Goal: Task Accomplishment & Management: Manage account settings

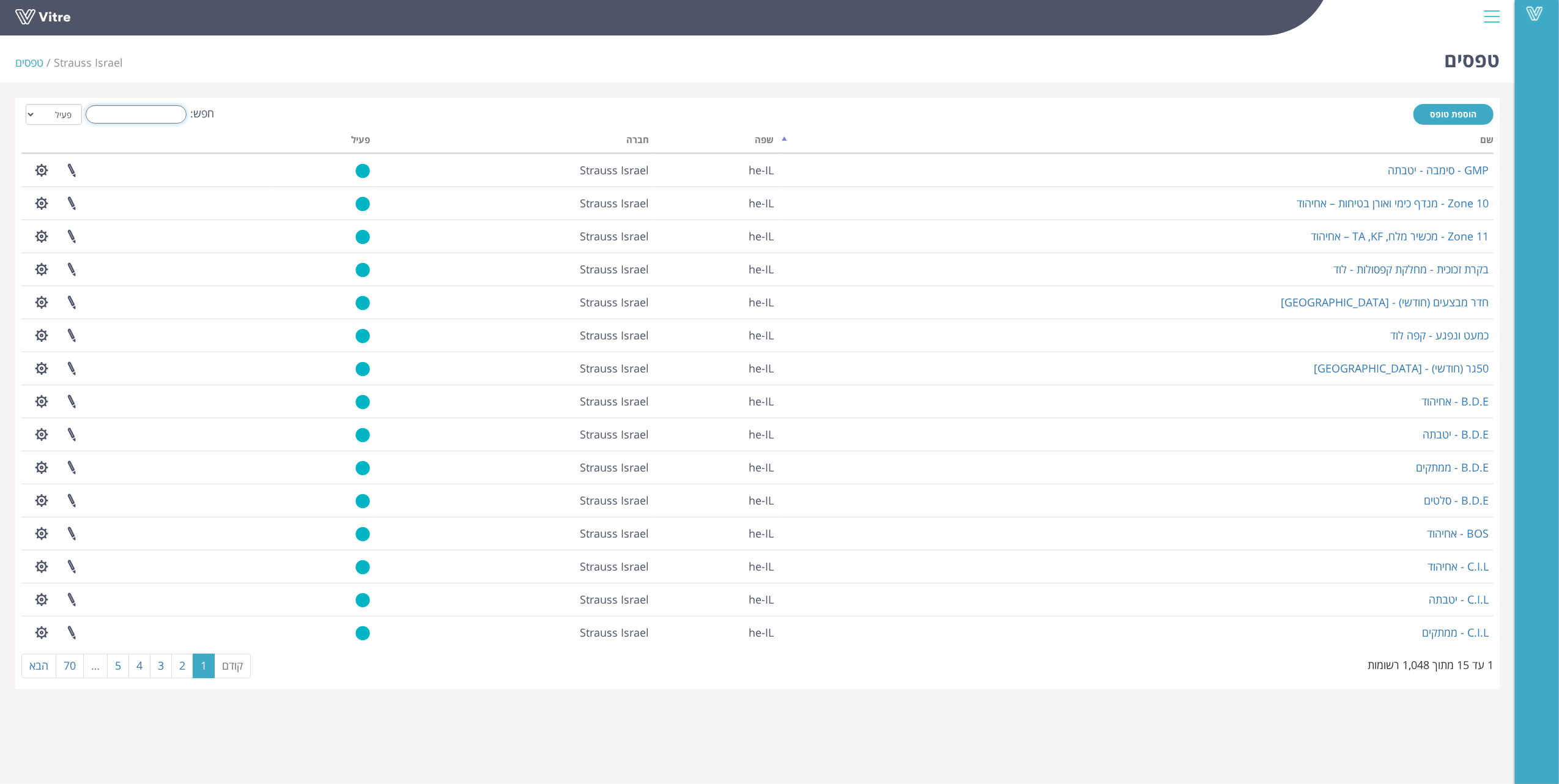
click at [153, 108] on input "חפש:" at bounding box center [136, 115] width 101 height 18
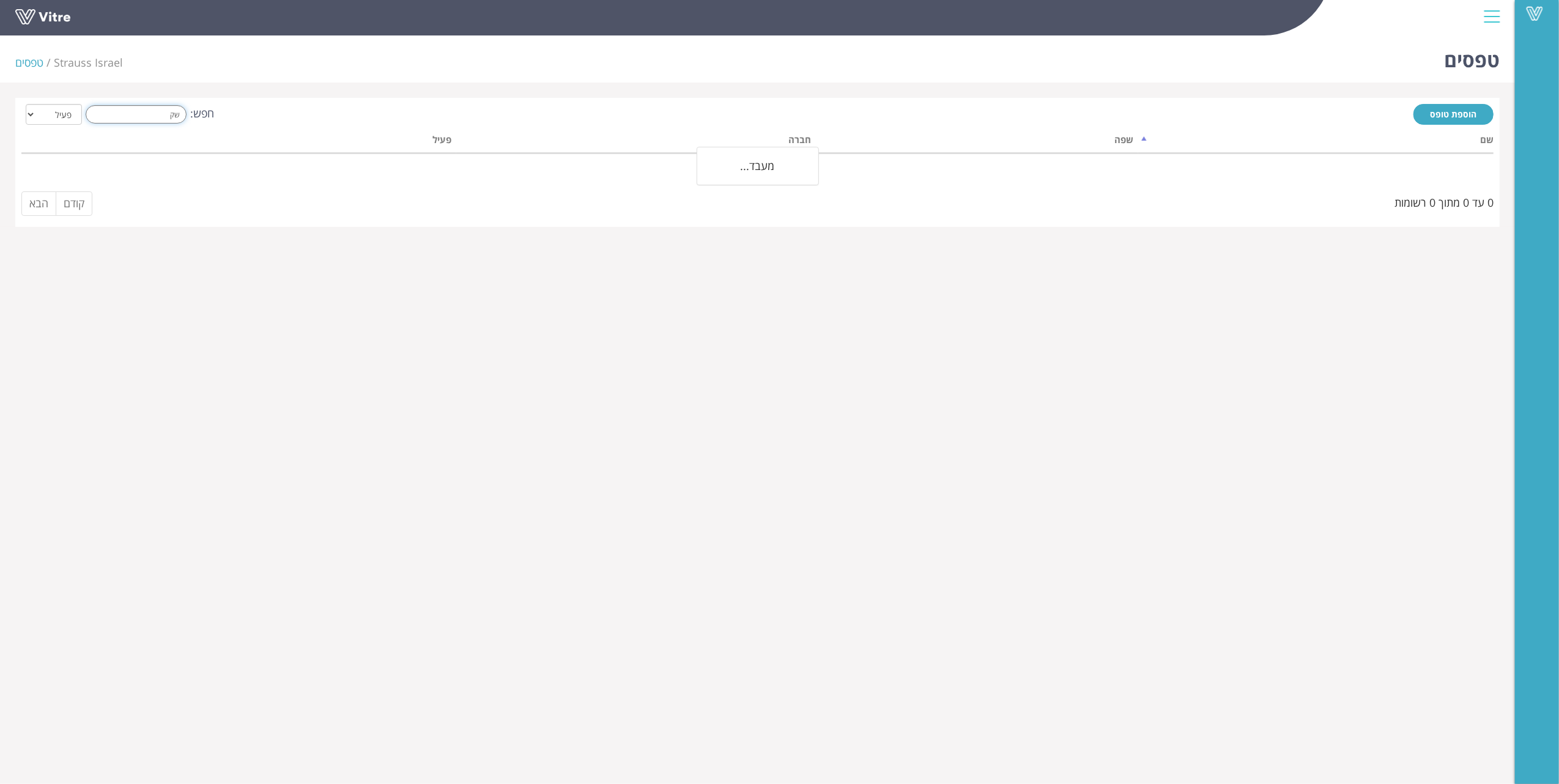
type input "ש"
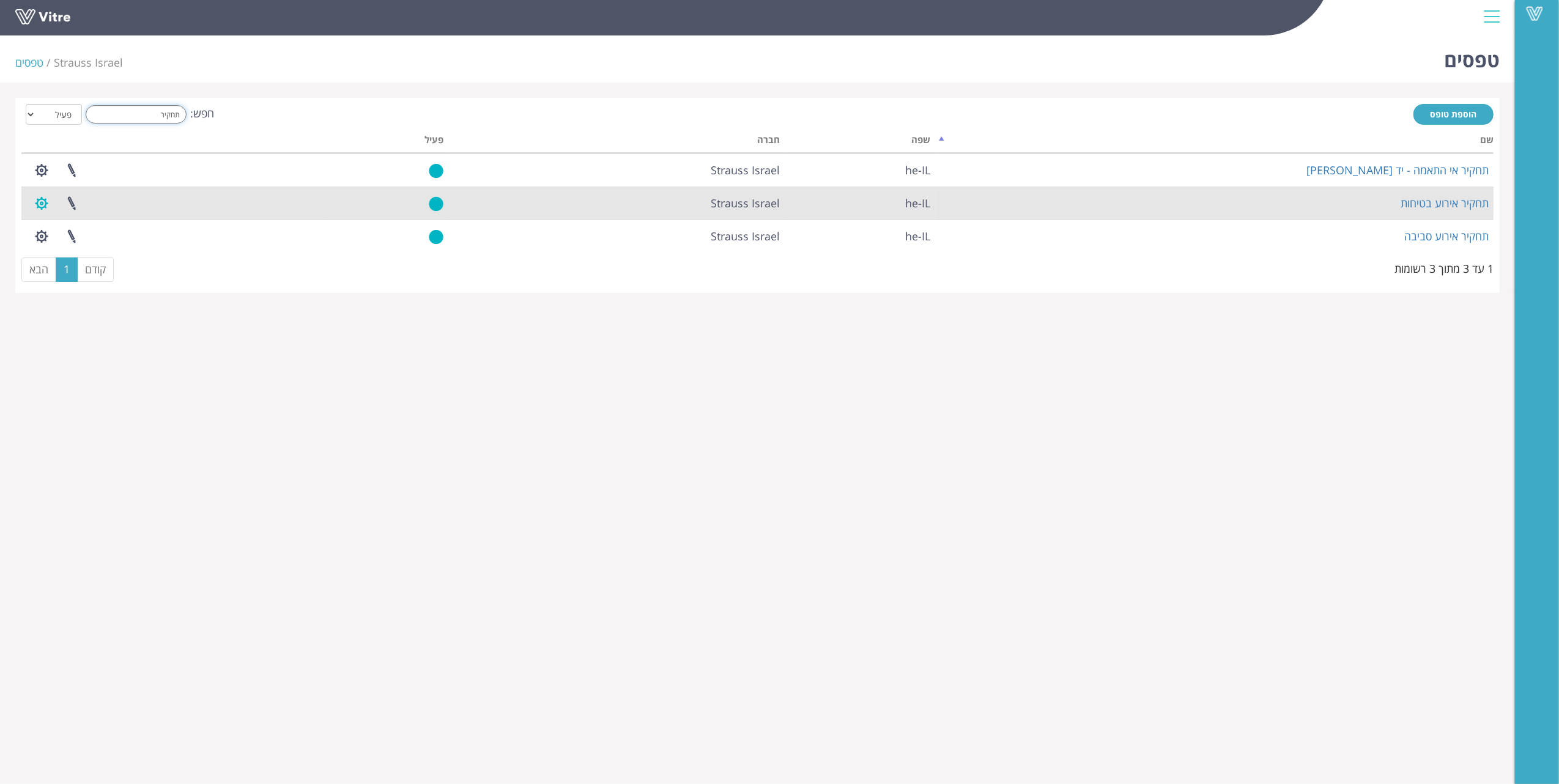
type input "תחקיר"
click at [39, 204] on button "button" at bounding box center [42, 203] width 31 height 32
click at [93, 247] on link "הגדרת משתמשים" at bounding box center [75, 248] width 96 height 16
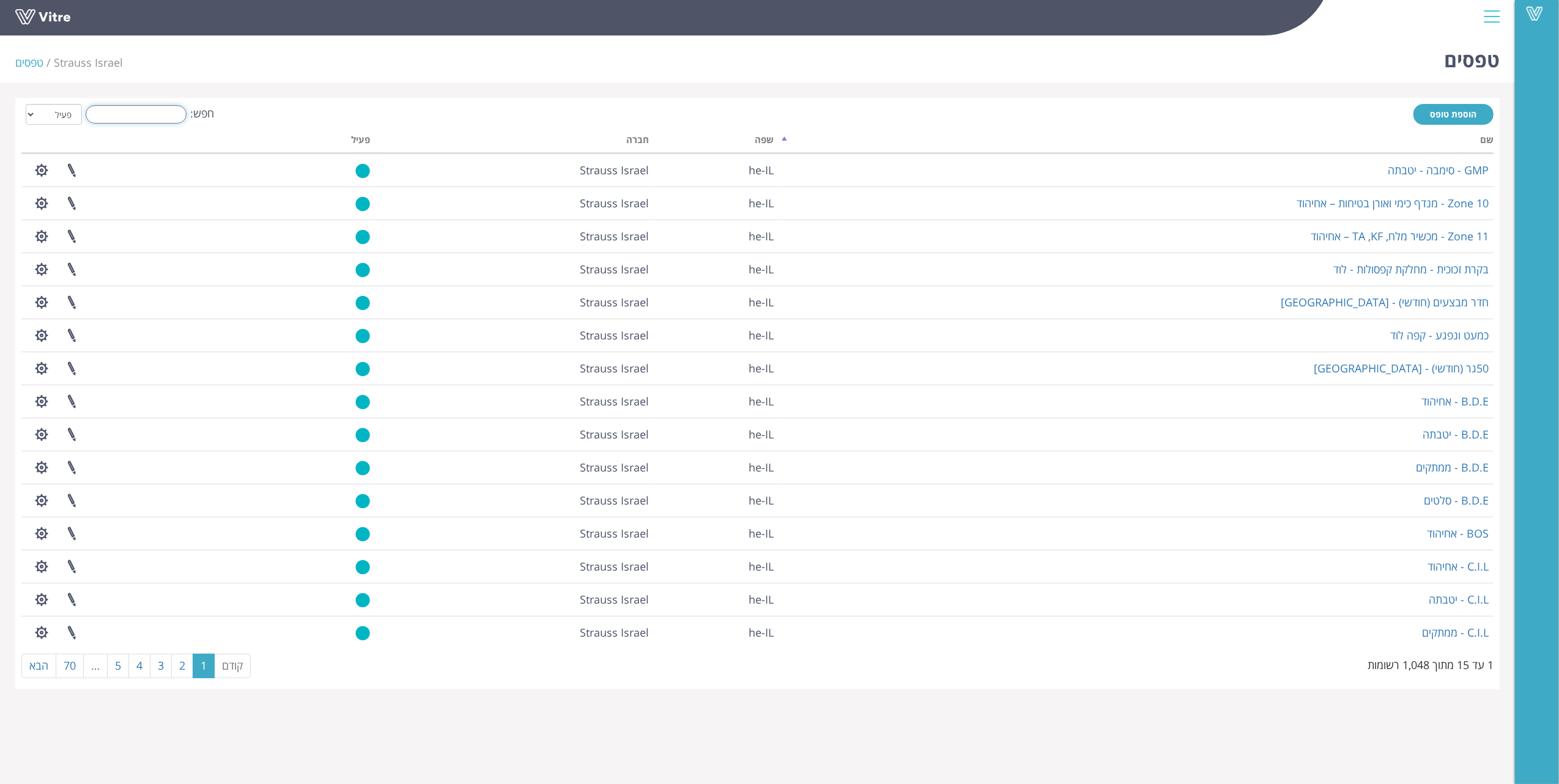
click at [176, 118] on input "חפש:" at bounding box center [136, 115] width 101 height 18
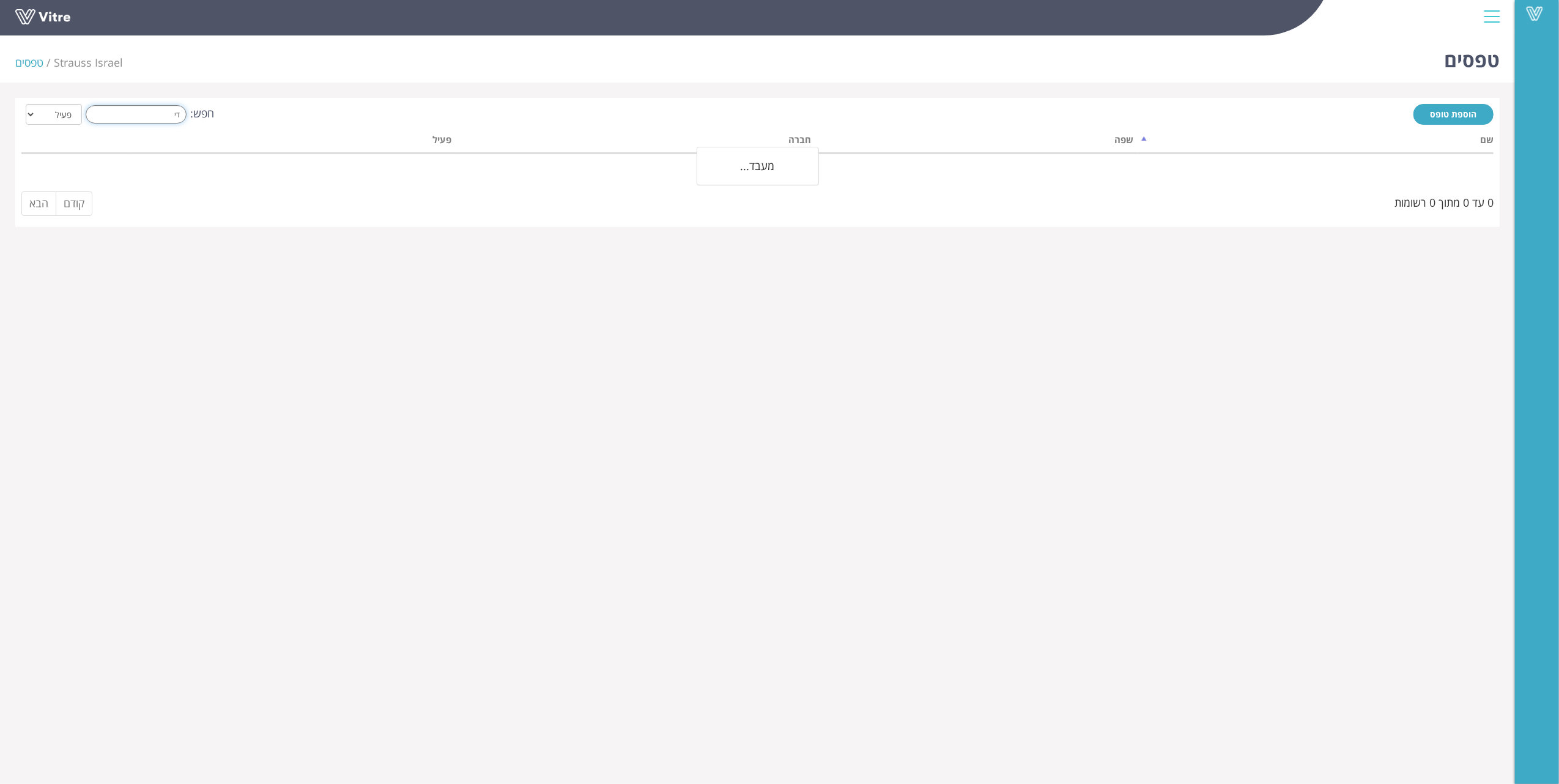
type input "ד"
type input "ת"
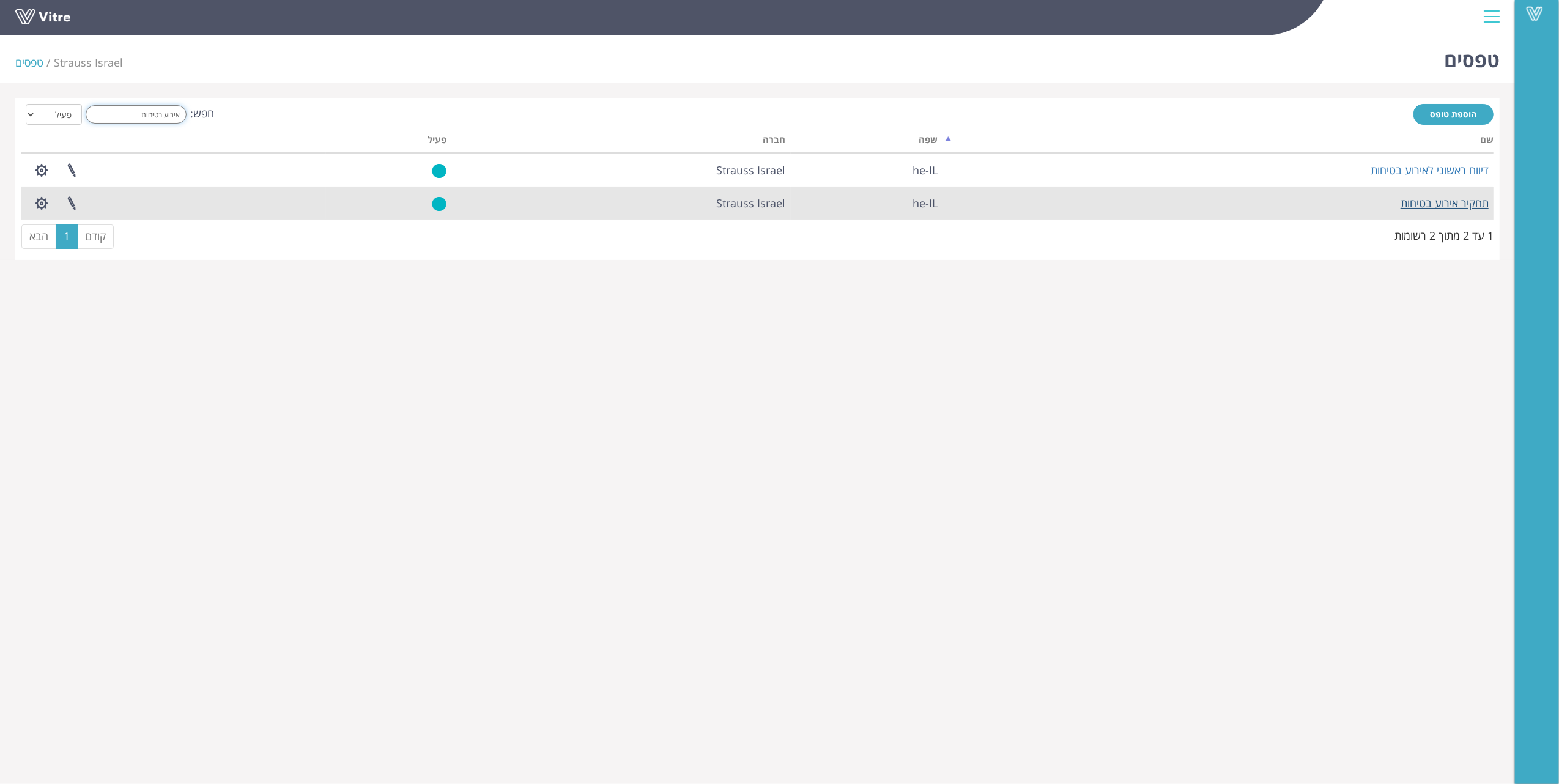
type input "אירוע בטיחות"
click at [1473, 205] on link "תחקיר אירוע בטיחות" at bounding box center [1445, 203] width 88 height 15
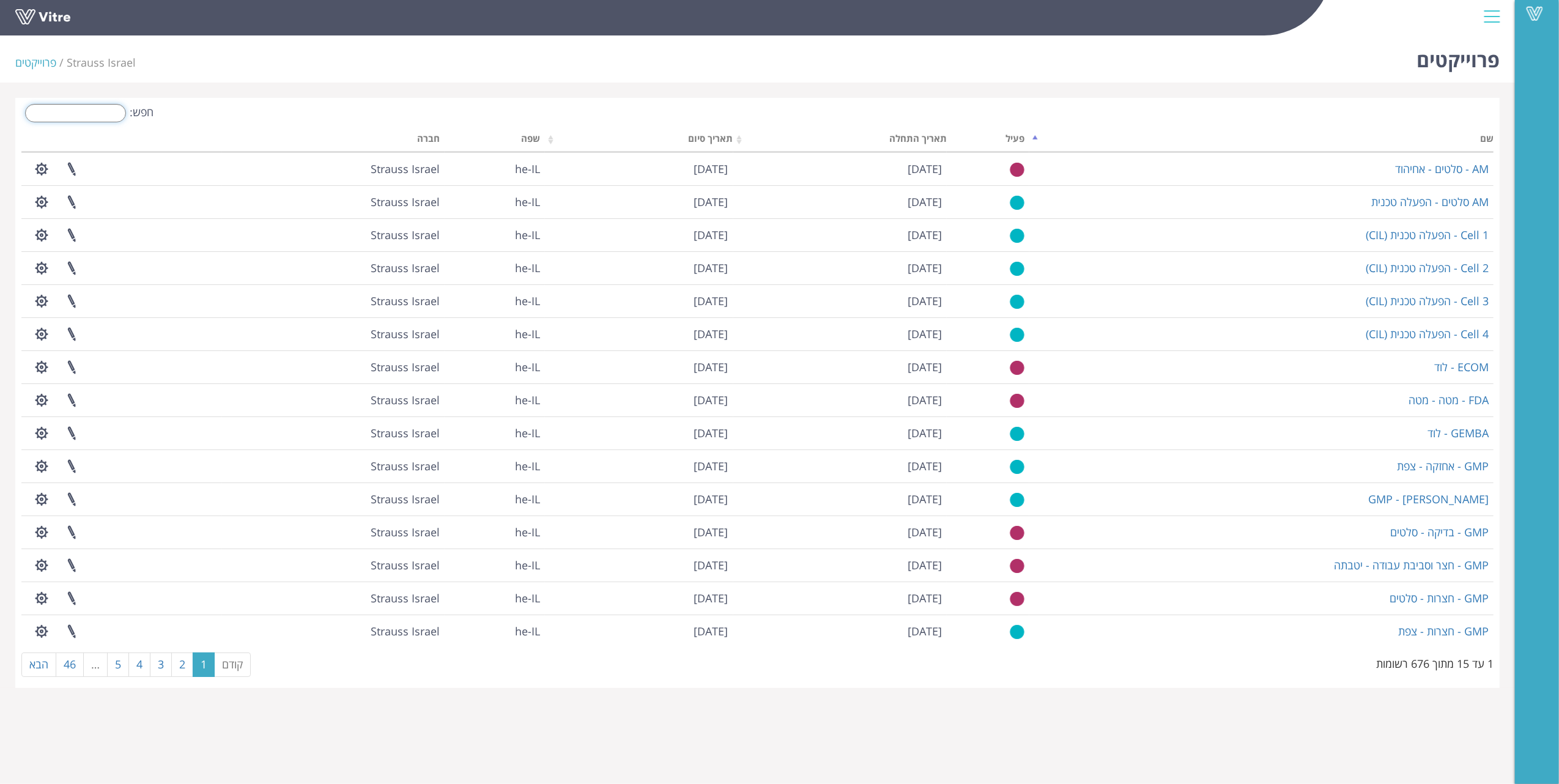
click at [108, 114] on input "חפש:" at bounding box center [75, 113] width 101 height 18
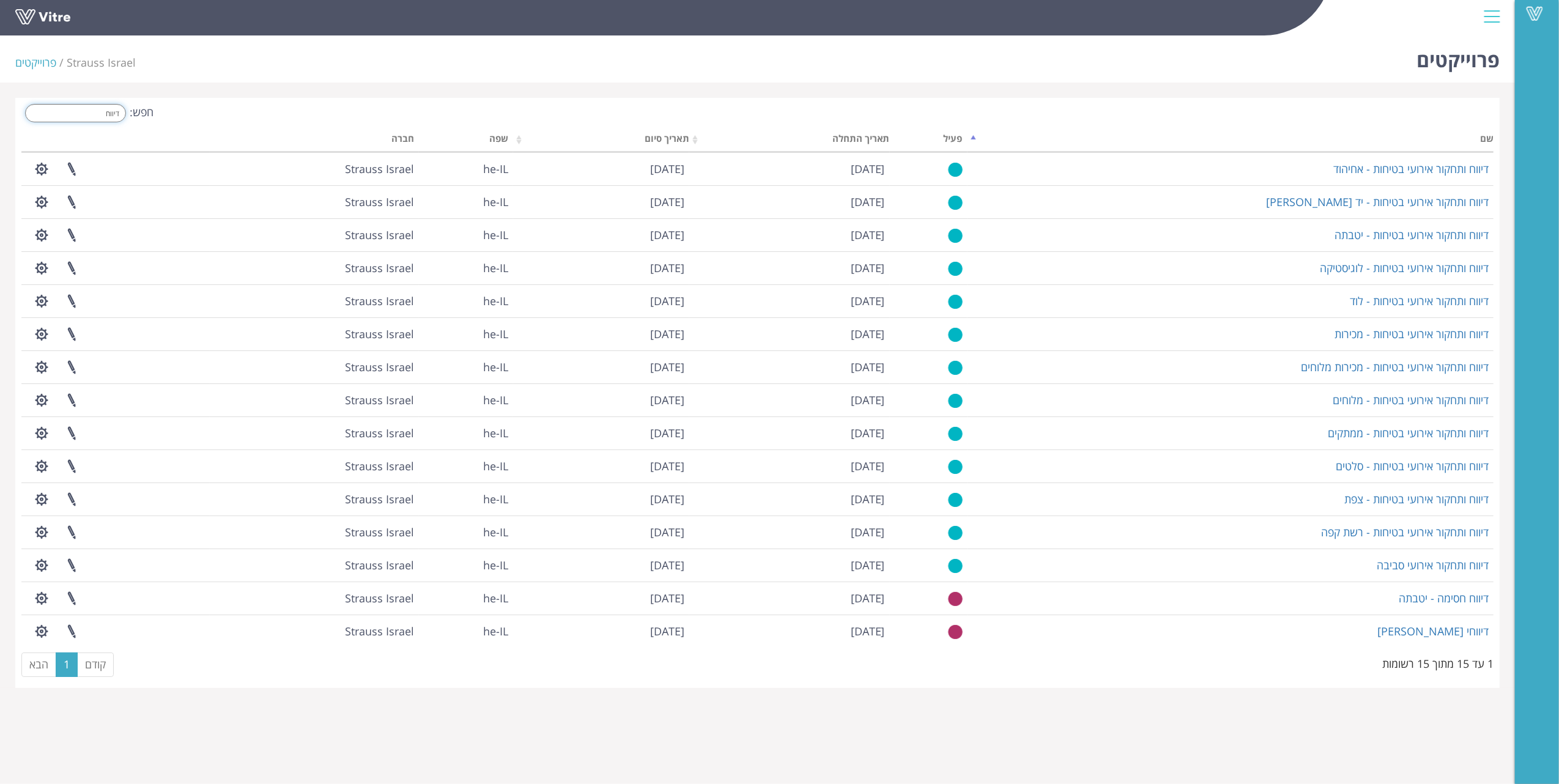
type input "דיווח"
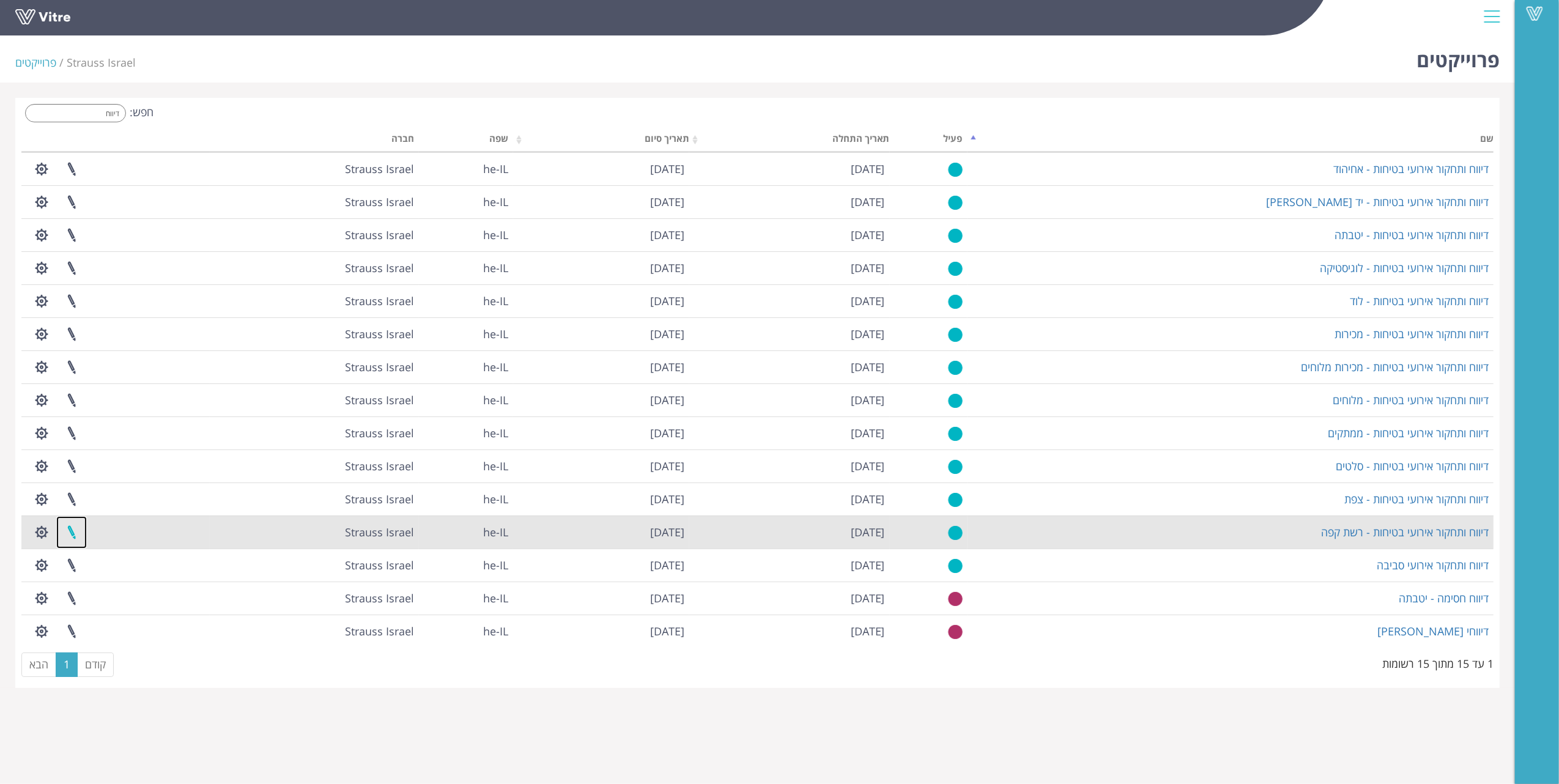
click at [65, 536] on link at bounding box center [72, 532] width 31 height 32
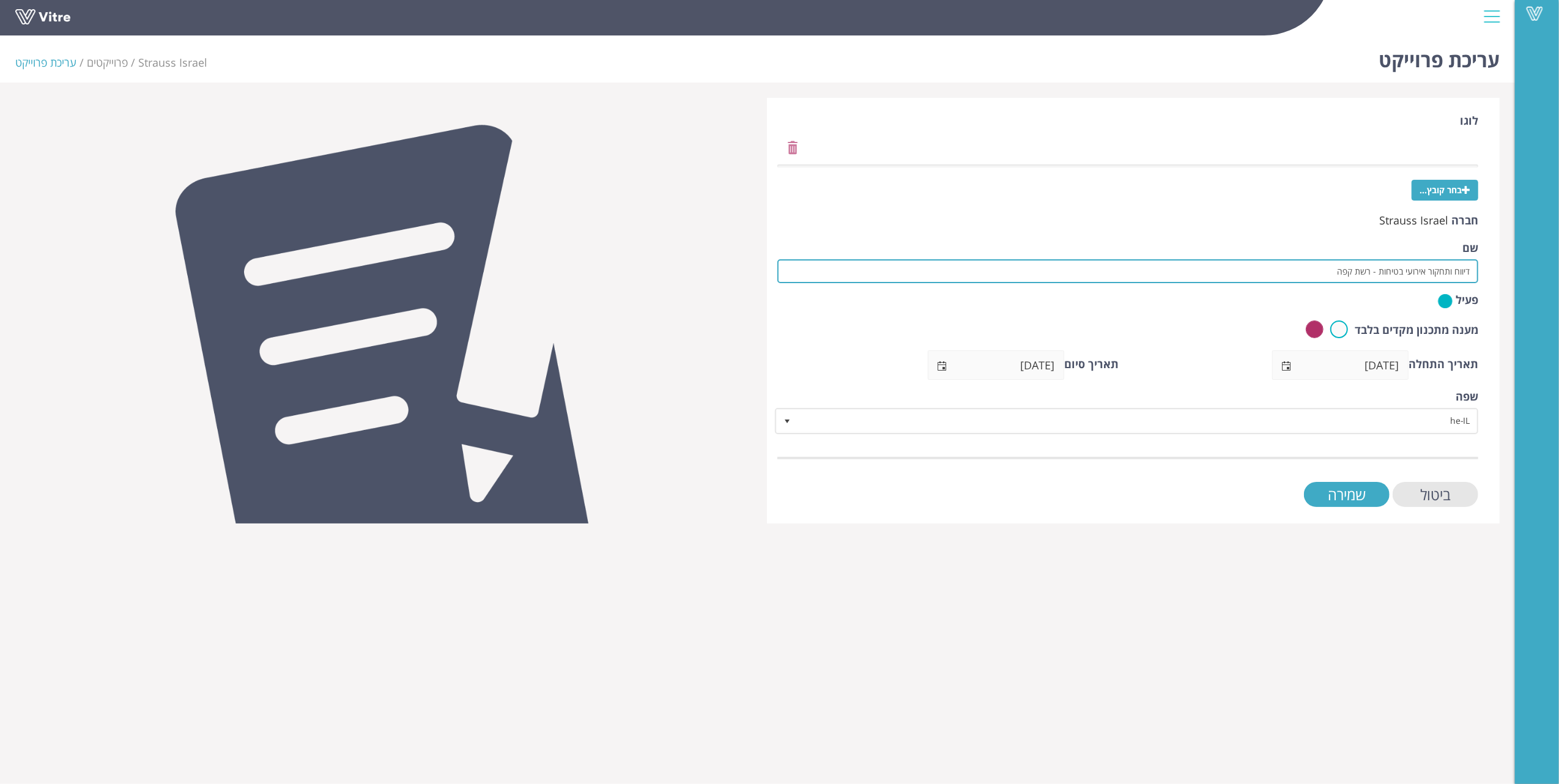
click at [1335, 270] on input "דיווח ותחקור אירועי בטיחות - רשת קפה" at bounding box center [1129, 271] width 702 height 24
type input "דיווח ותחקור אירועי בטיחות - [PERSON_NAME]"
click at [1372, 488] on input "שמירה" at bounding box center [1347, 495] width 86 height 25
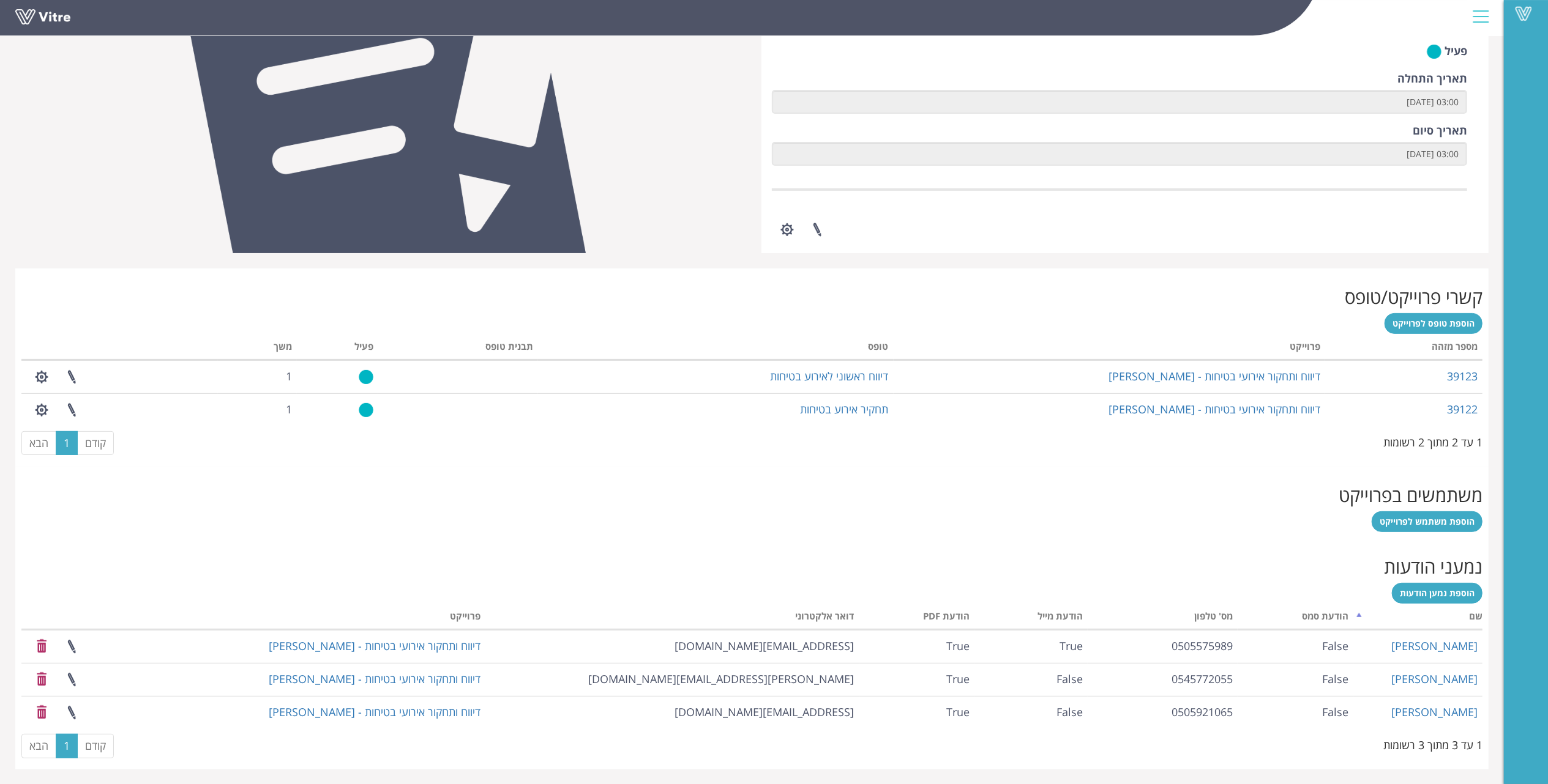
scroll to position [259, 0]
click at [1432, 520] on span "הוספת משתמש לפרוייקט" at bounding box center [1427, 521] width 95 height 12
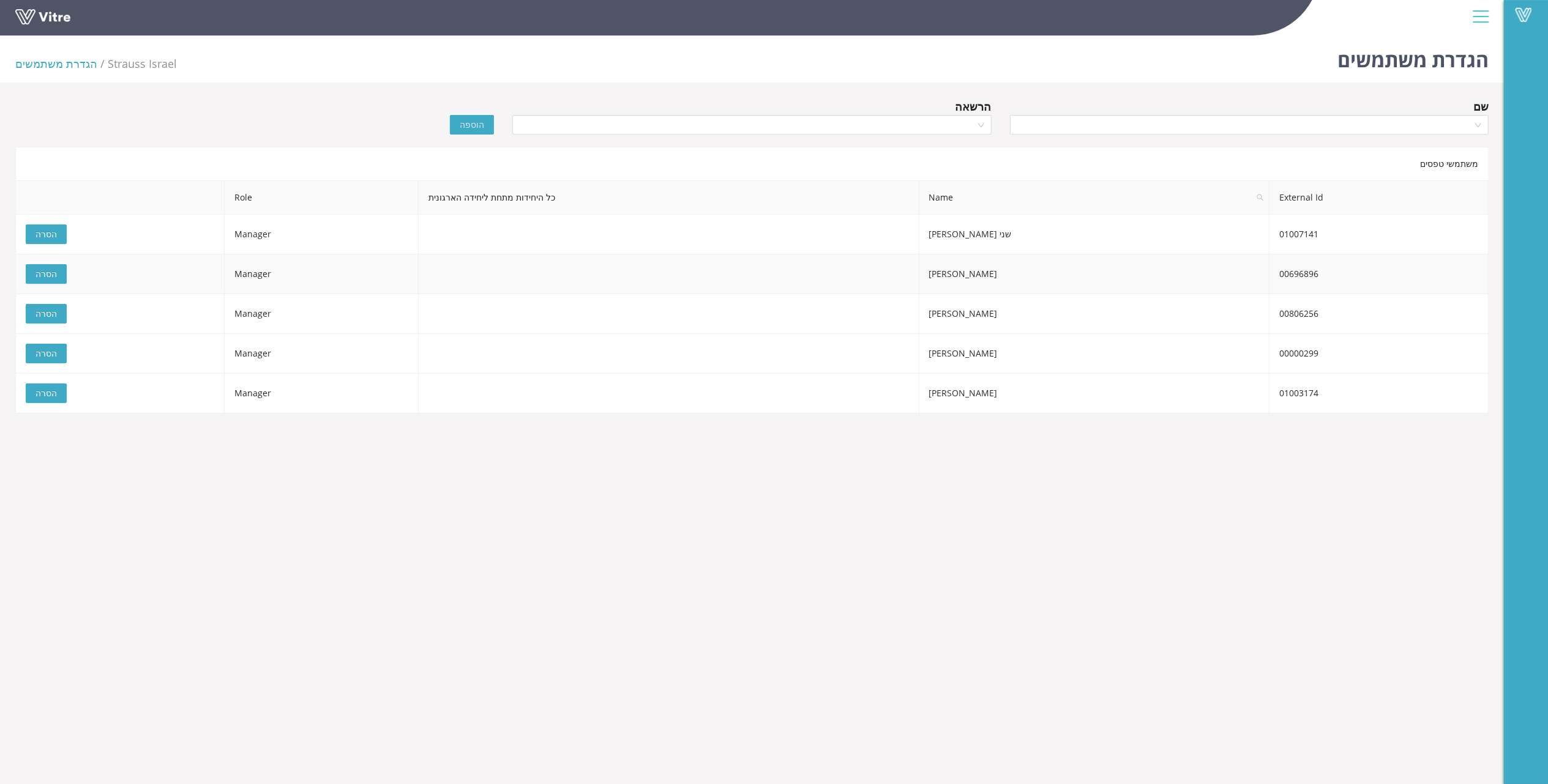
click at [54, 277] on span "הסרה" at bounding box center [46, 274] width 22 height 13
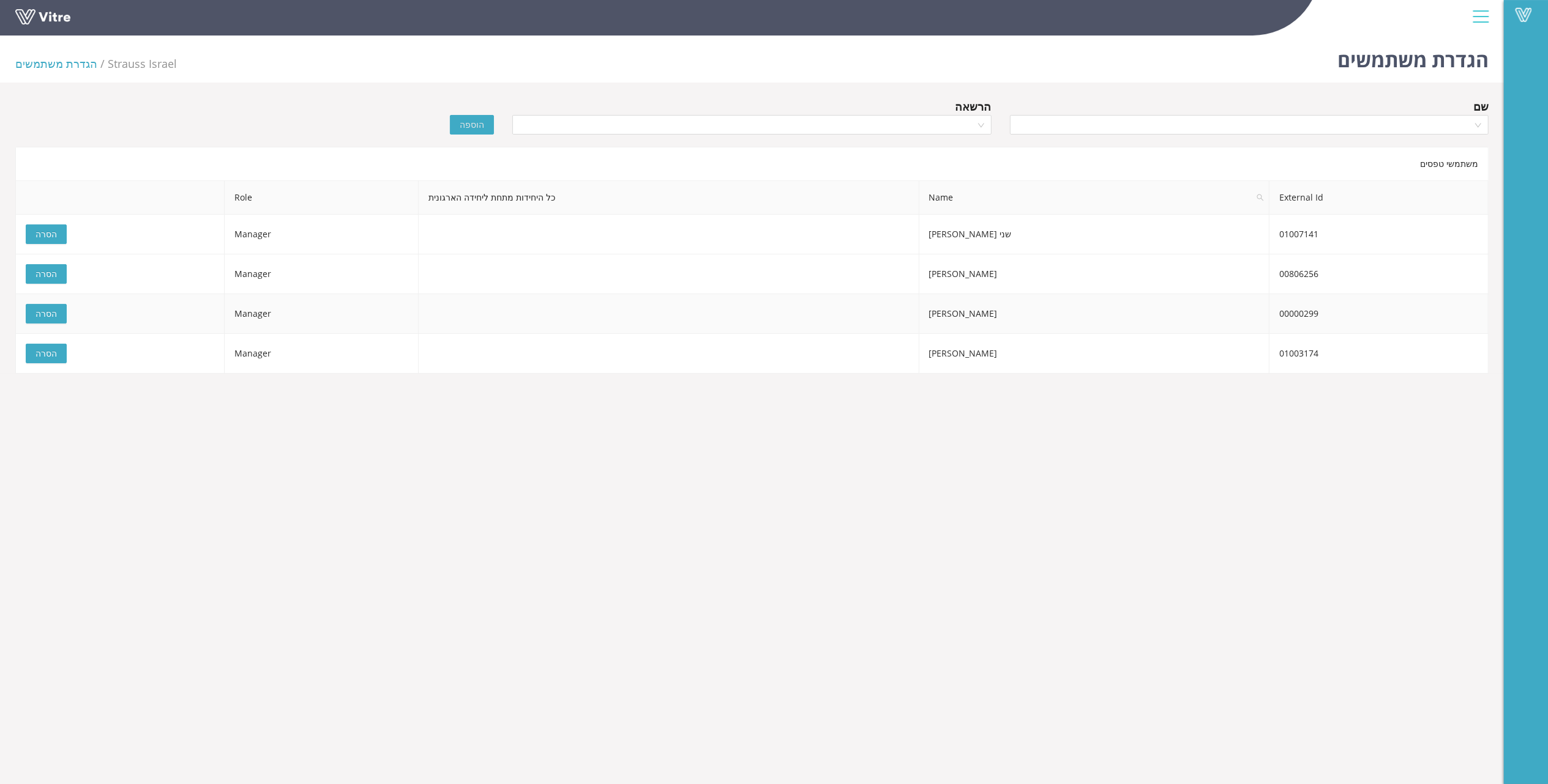
click at [36, 314] on span "הסרה" at bounding box center [46, 313] width 22 height 13
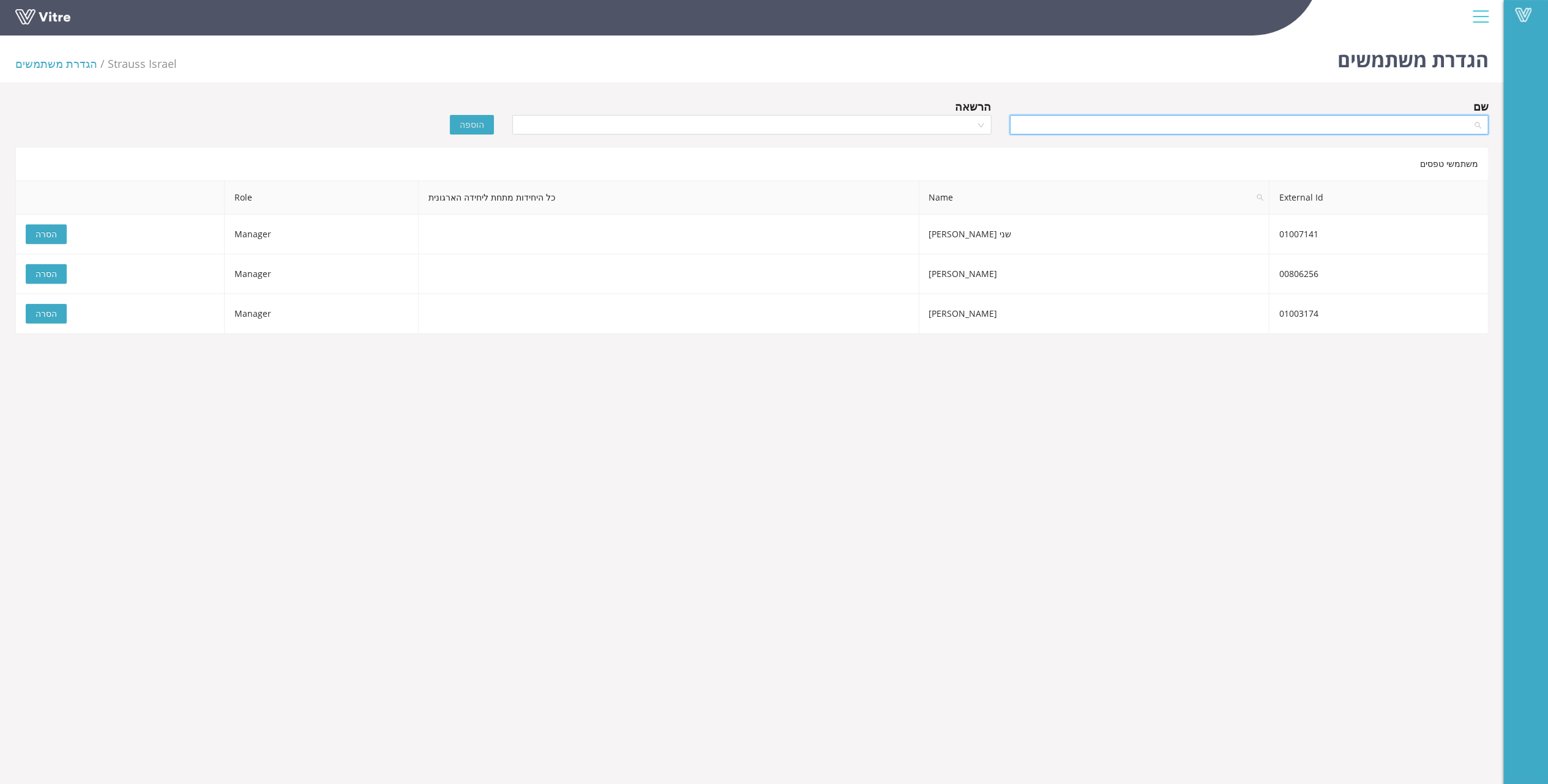
click at [1440, 123] on input "search" at bounding box center [1245, 124] width 455 height 18
type input "[PERSON_NAME]"
click at [1465, 150] on div "[PERSON_NAME]" at bounding box center [1249, 149] width 464 height 13
click at [912, 117] on input "search" at bounding box center [747, 124] width 455 height 18
click at [941, 164] on div "Manager" at bounding box center [752, 168] width 464 height 13
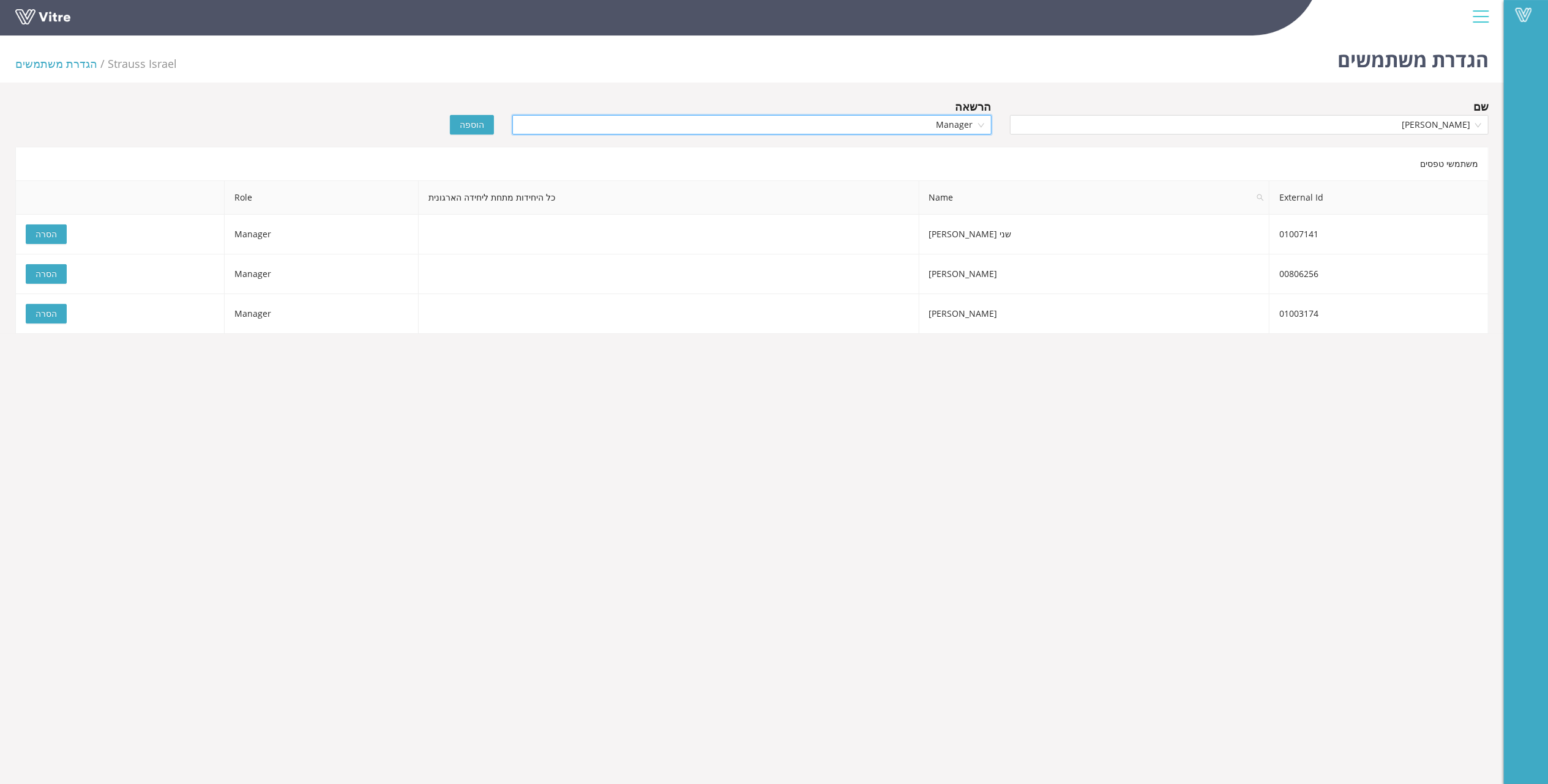
click at [464, 127] on span "הוספה" at bounding box center [471, 124] width 24 height 13
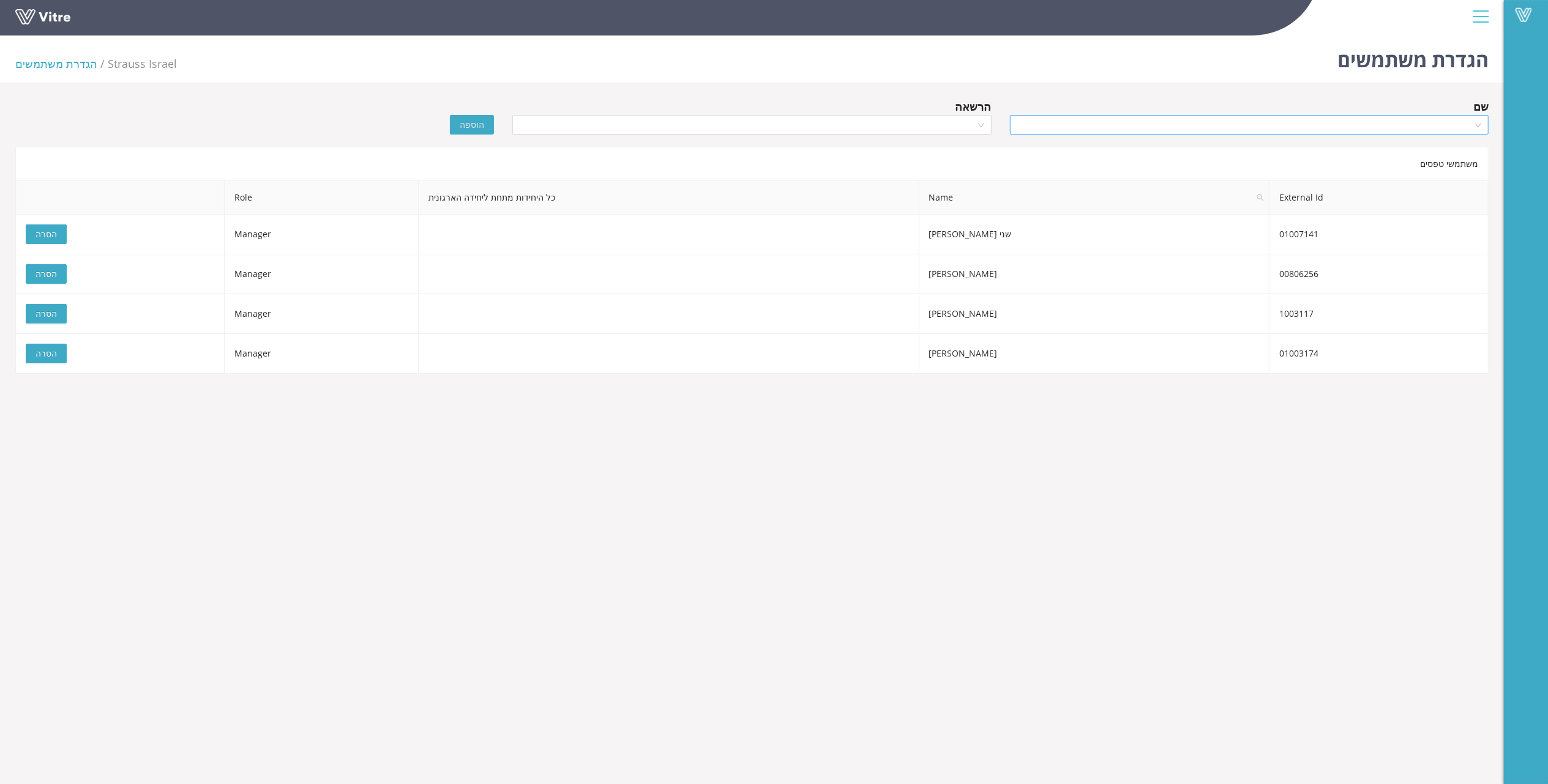
click at [1450, 125] on input "search" at bounding box center [1245, 124] width 455 height 18
type input "עמרי א"
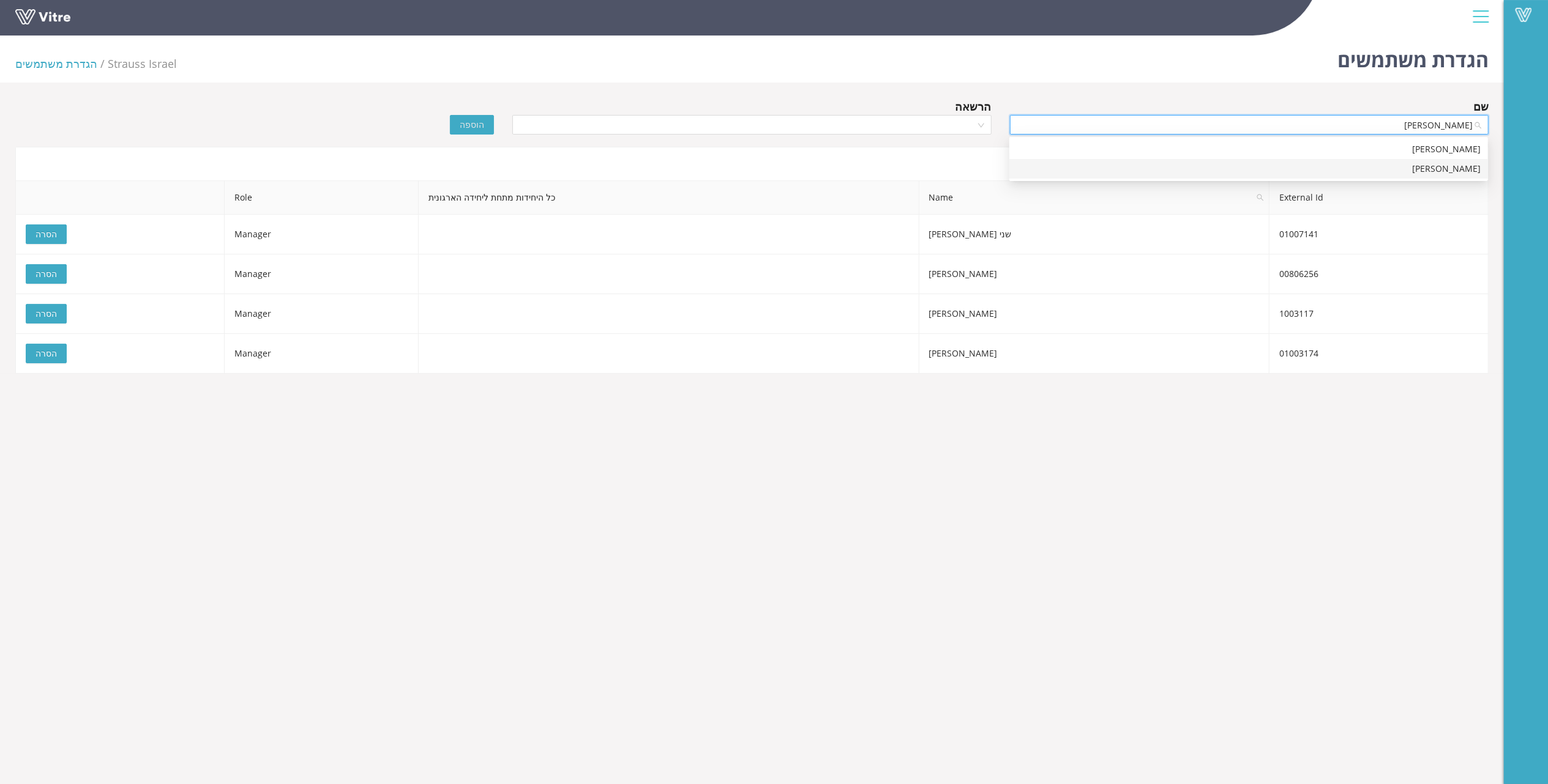
click at [1470, 168] on div "עמרי אלחדד" at bounding box center [1249, 168] width 464 height 13
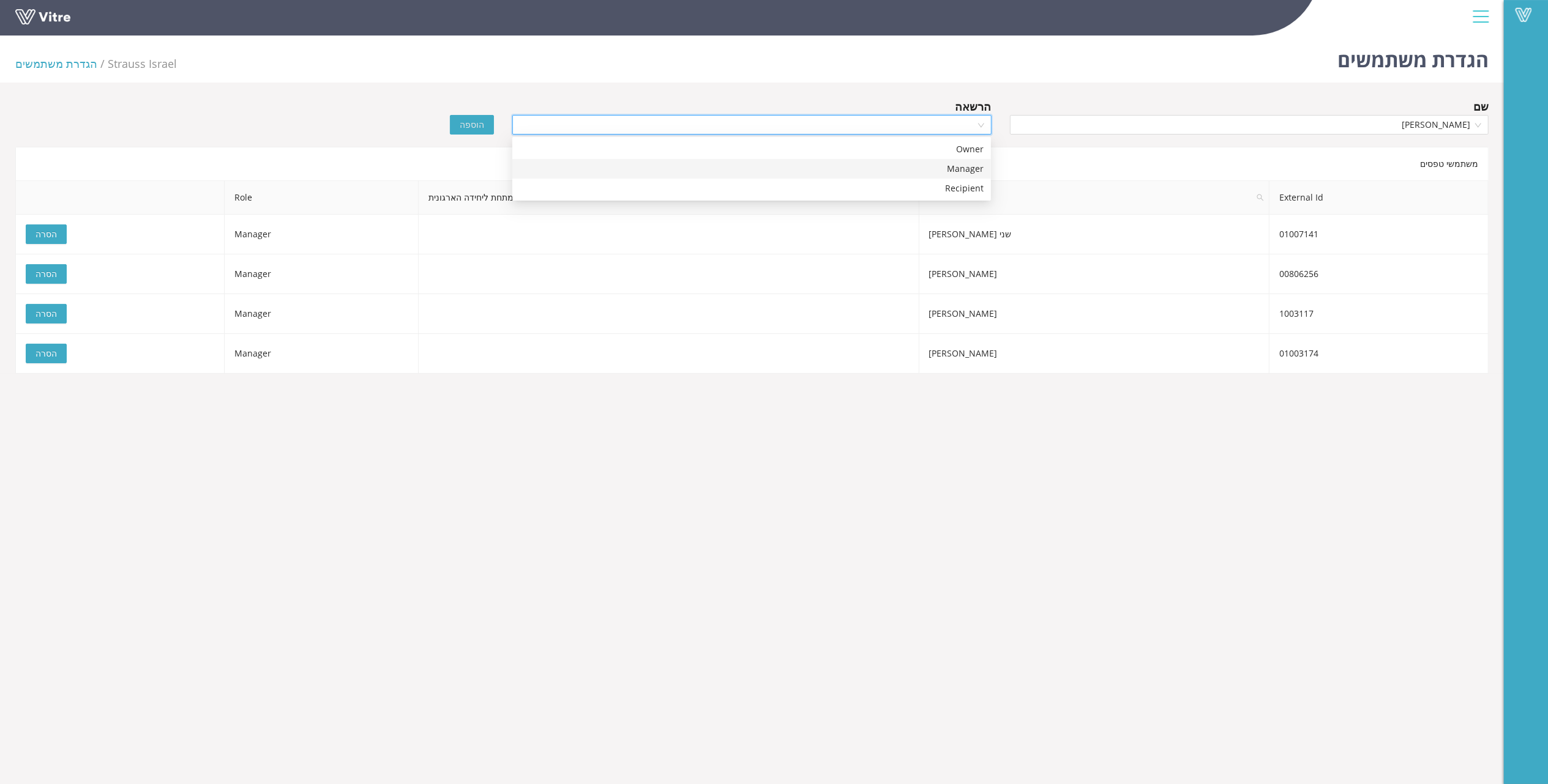
click at [933, 120] on input "search" at bounding box center [747, 124] width 455 height 18
click at [946, 162] on div "Manager" at bounding box center [752, 168] width 464 height 13
click at [466, 120] on span "הוספה" at bounding box center [471, 124] width 24 height 13
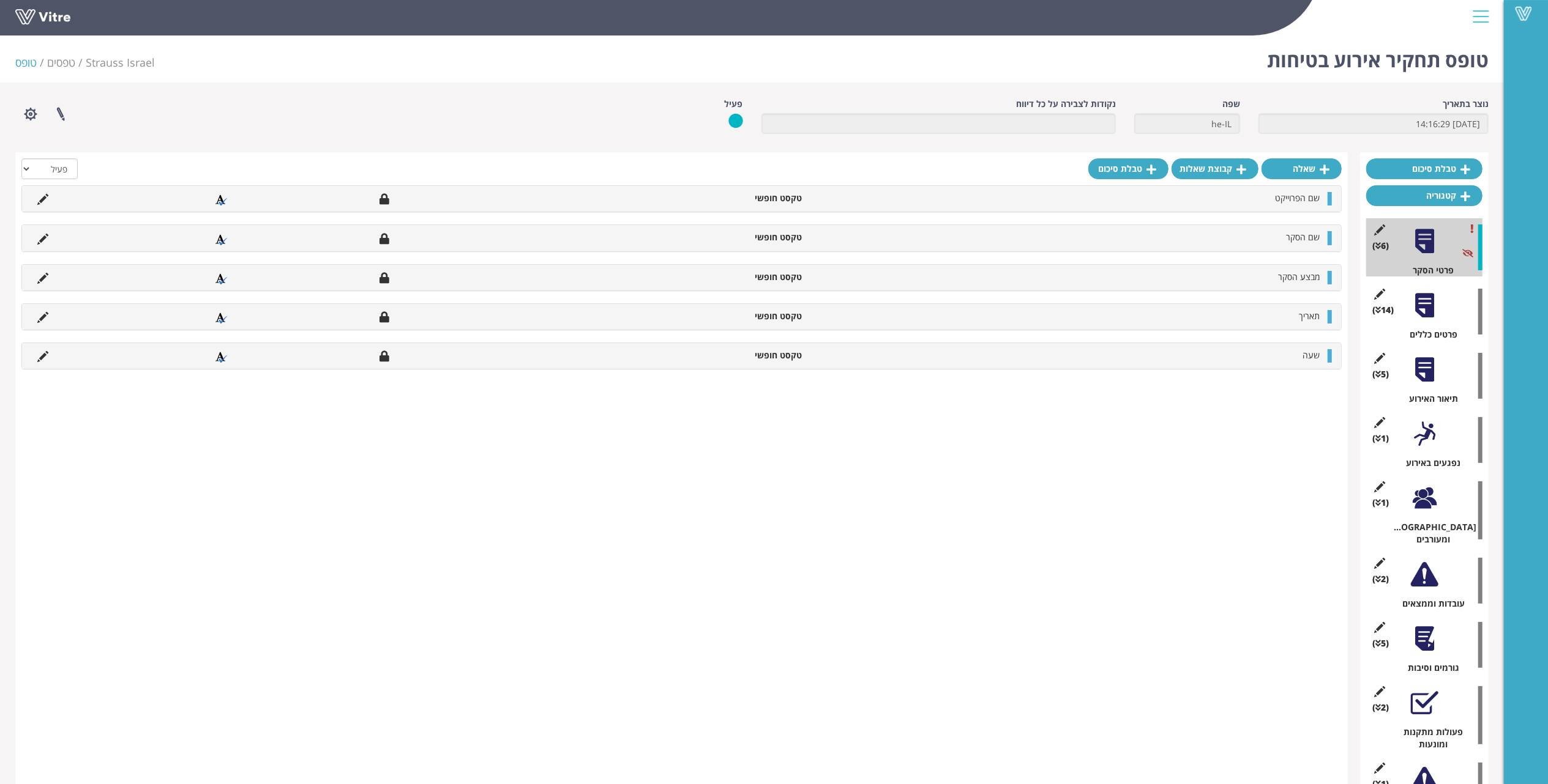
click at [1423, 302] on div at bounding box center [1424, 305] width 27 height 27
